Goal: Submit feedback/report problem: Submit feedback/report problem

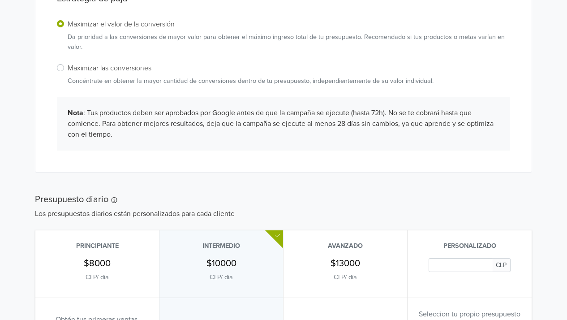
scroll to position [380, 0]
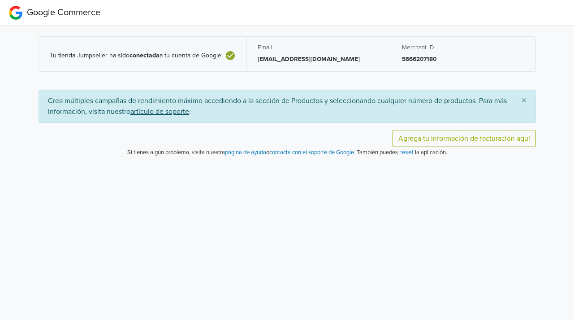
click at [248, 147] on footer "Si tienes algún problema, visita nuestra página de ayuda o contacta con el sopo…" at bounding box center [287, 155] width 497 height 17
click at [249, 147] on footer "Si tienes algún problema, visita nuestra página de ayuda o contacta con el sopo…" at bounding box center [287, 155] width 497 height 17
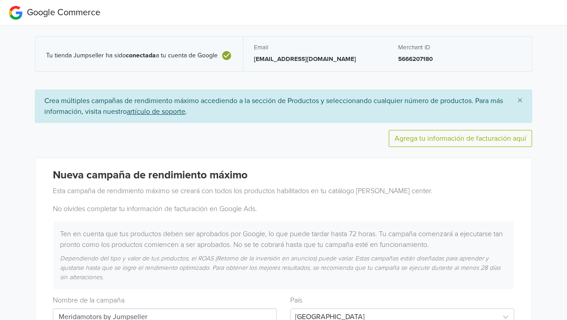
click at [520, 100] on span "×" at bounding box center [519, 100] width 5 height 13
